Goal: Task Accomplishment & Management: Manage account settings

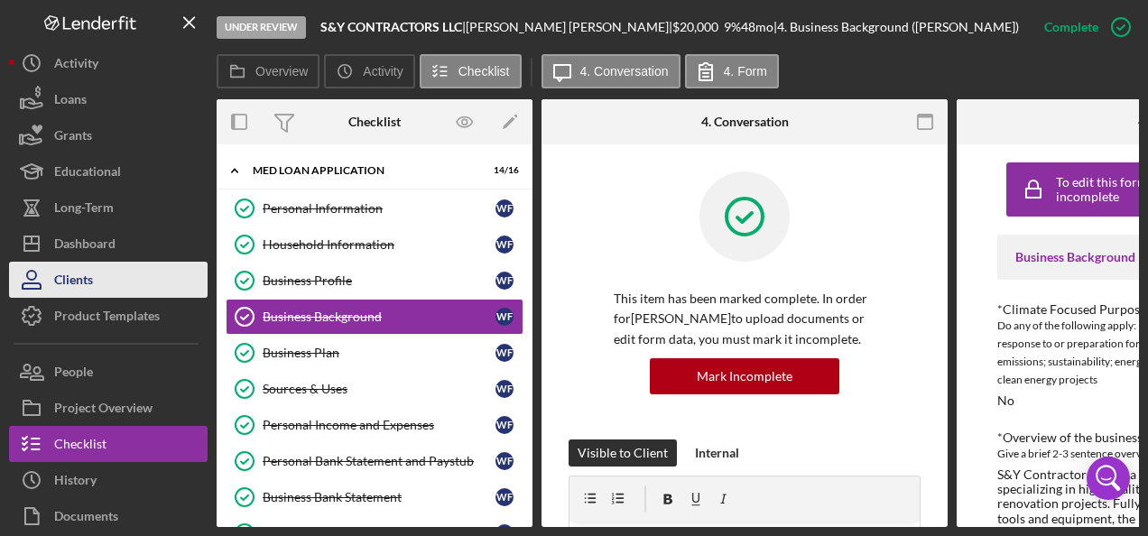
scroll to position [451, 0]
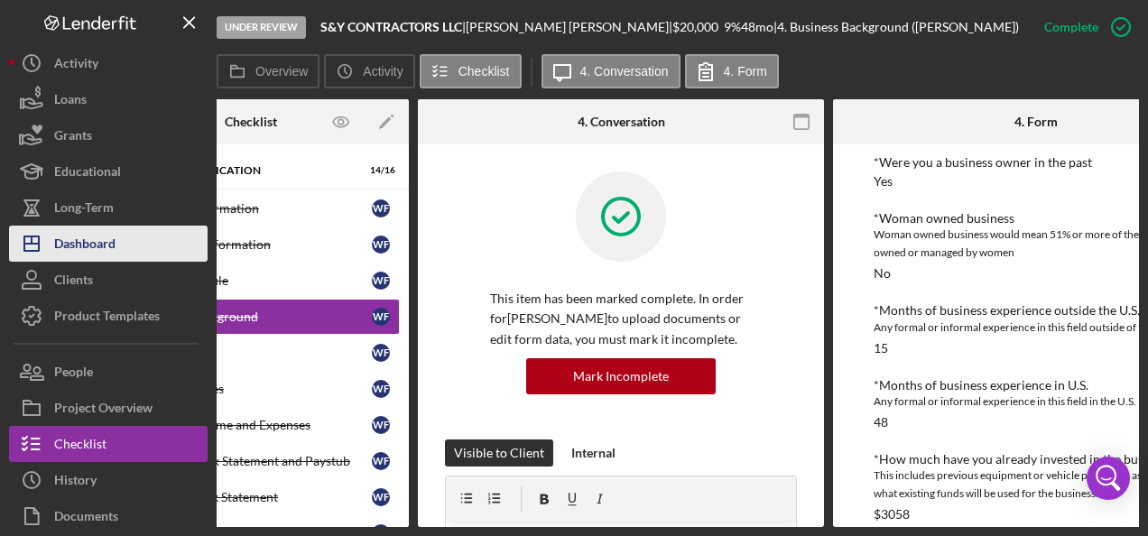
click at [116, 235] on div "Dashboard" at bounding box center [84, 246] width 61 height 41
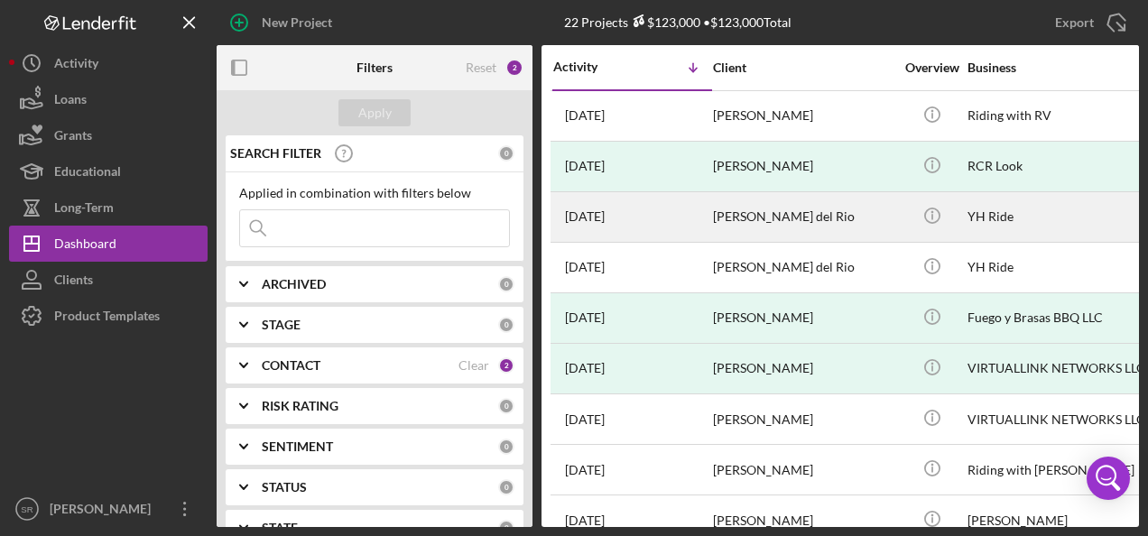
click at [780, 204] on div "[PERSON_NAME] del Rio" at bounding box center [803, 217] width 181 height 48
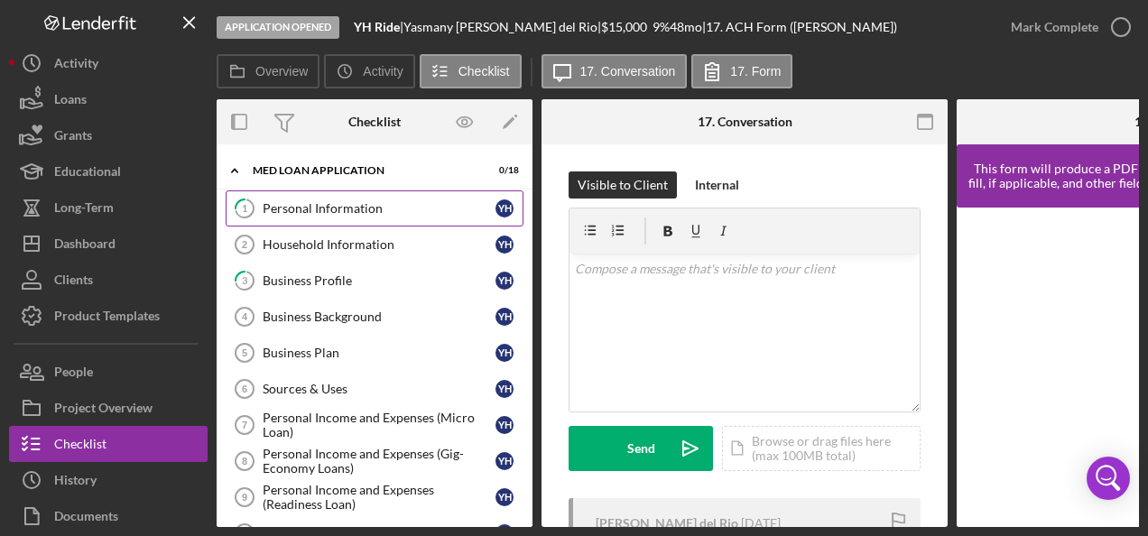
click at [382, 209] on div "Personal Information" at bounding box center [379, 208] width 233 height 14
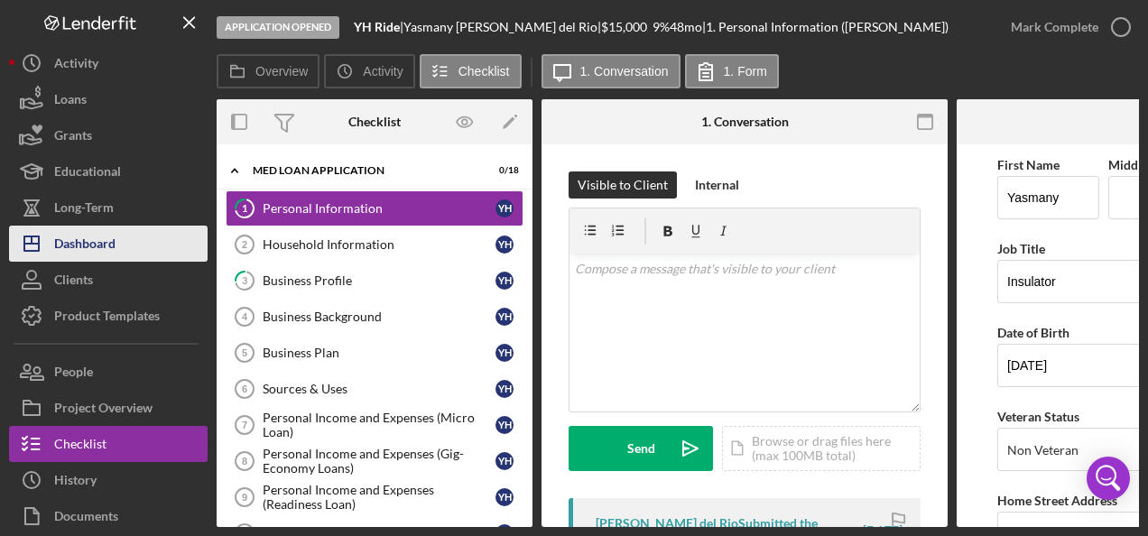
click at [99, 247] on div "Dashboard" at bounding box center [84, 246] width 61 height 41
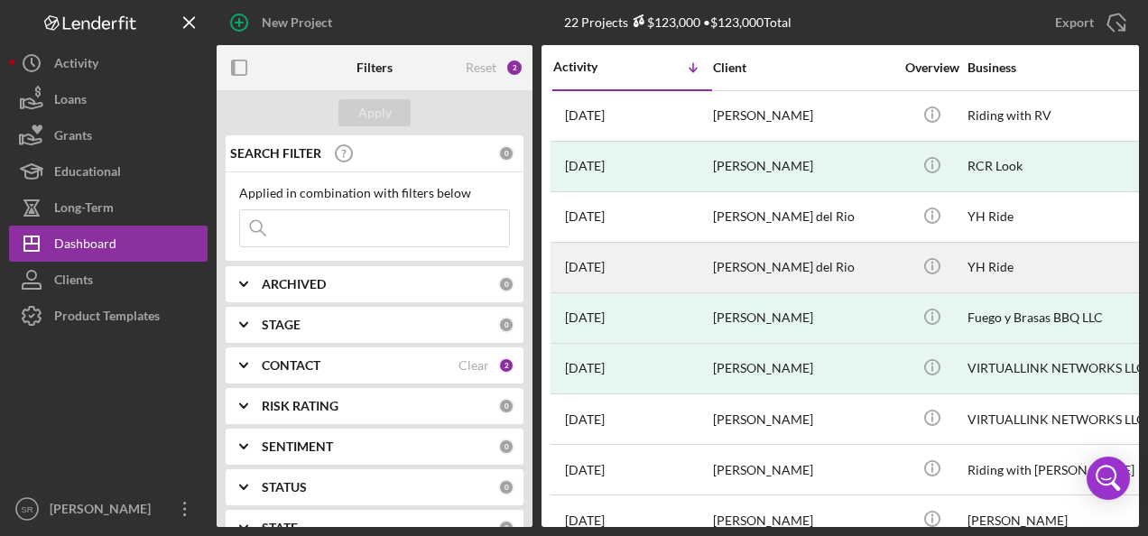
click at [789, 269] on div "[PERSON_NAME] del Rio" at bounding box center [803, 268] width 181 height 48
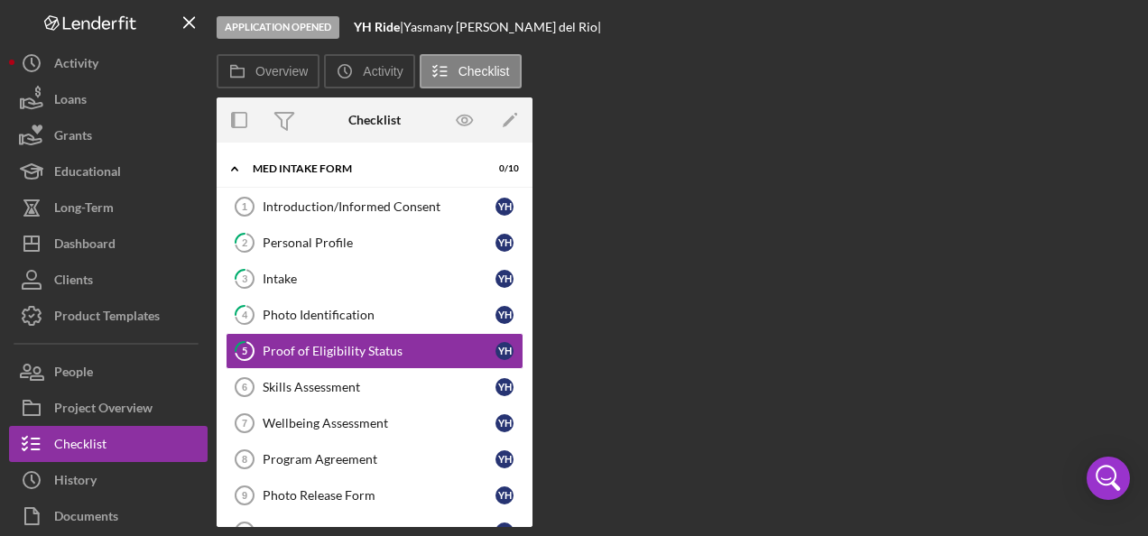
scroll to position [13, 0]
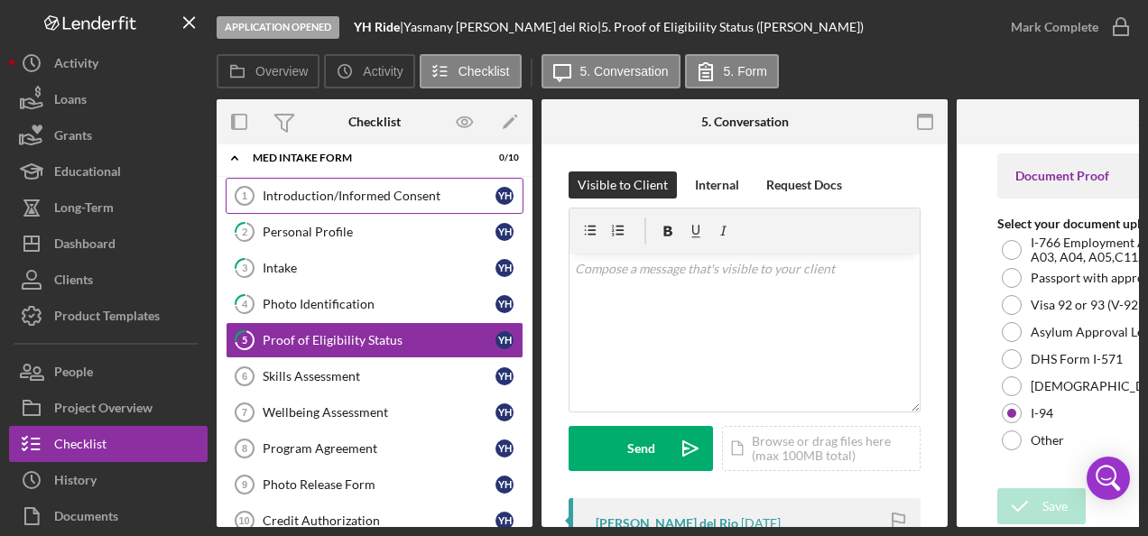
click at [344, 200] on div "Introduction/Informed Consent" at bounding box center [379, 196] width 233 height 14
